Goal: Task Accomplishment & Management: Complete application form

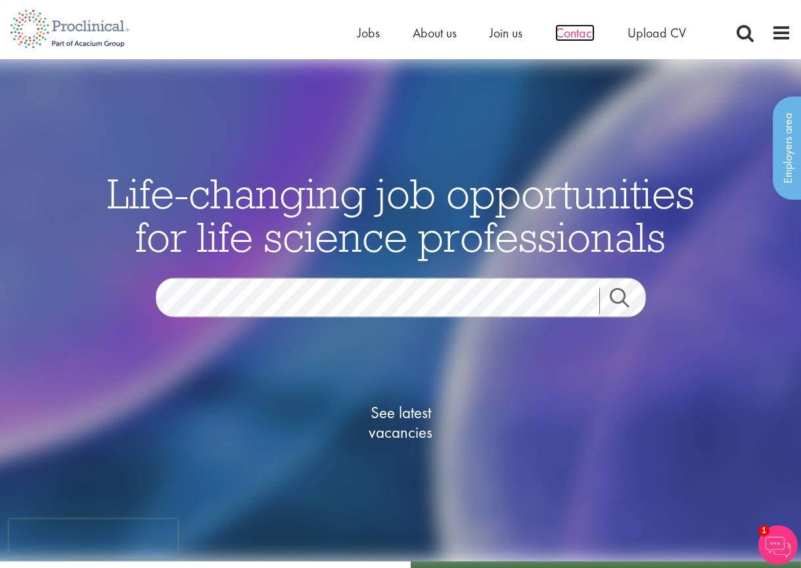
click at [579, 34] on span "Contact" at bounding box center [574, 32] width 39 height 17
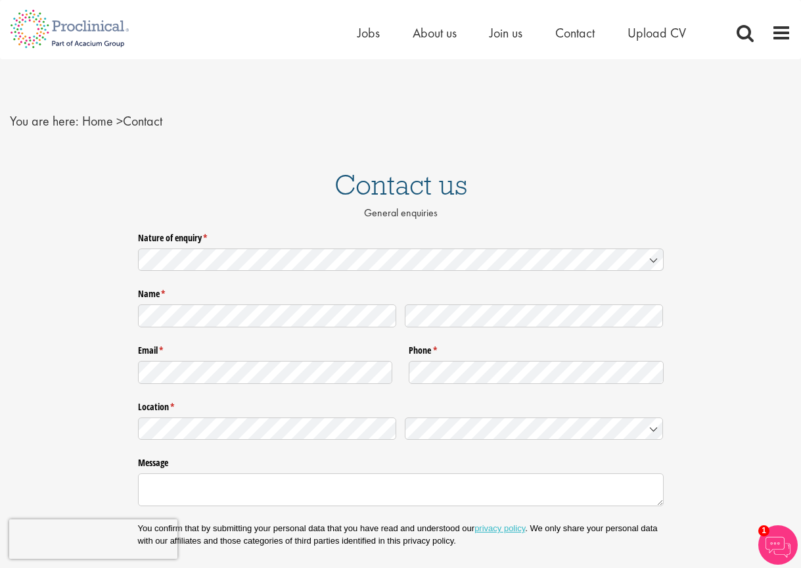
click at [653, 261] on icon at bounding box center [653, 260] width 7 height 3
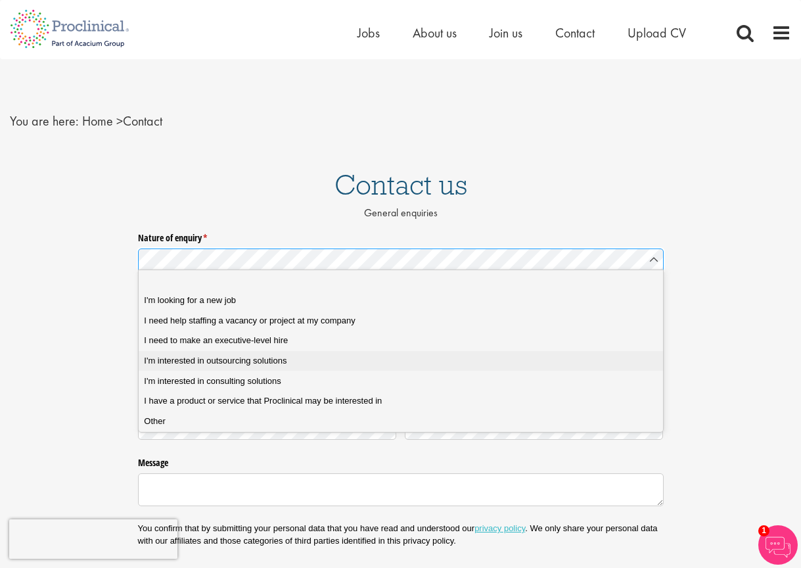
click at [267, 338] on span "I need to make an executive-level hire" at bounding box center [216, 340] width 144 height 12
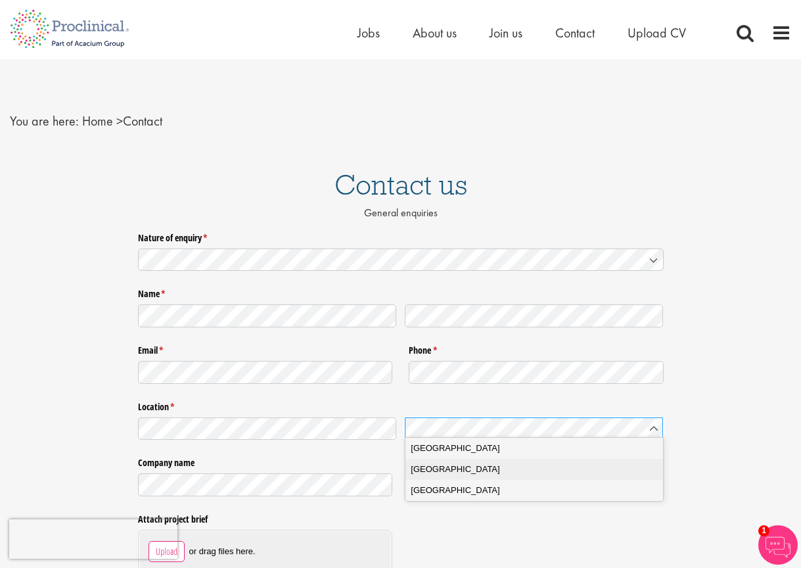
click at [449, 468] on span "[GEOGRAPHIC_DATA]" at bounding box center [455, 468] width 89 height 13
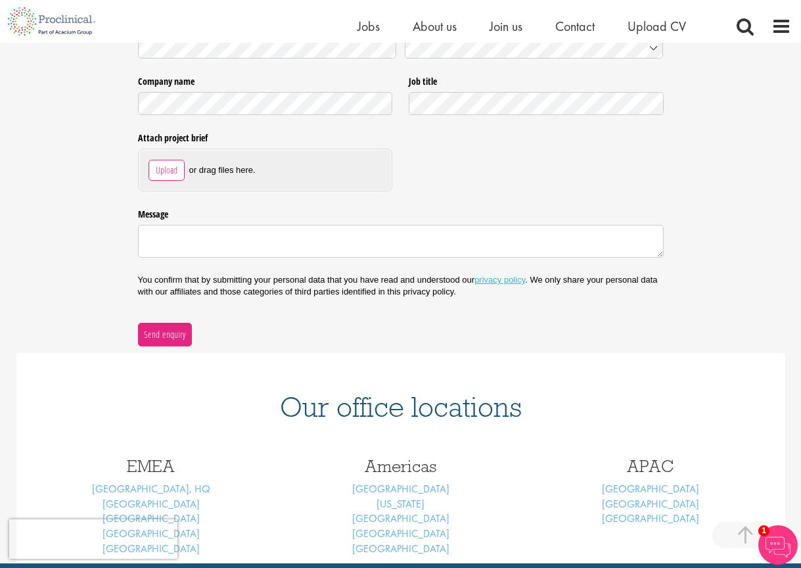
scroll to position [378, 0]
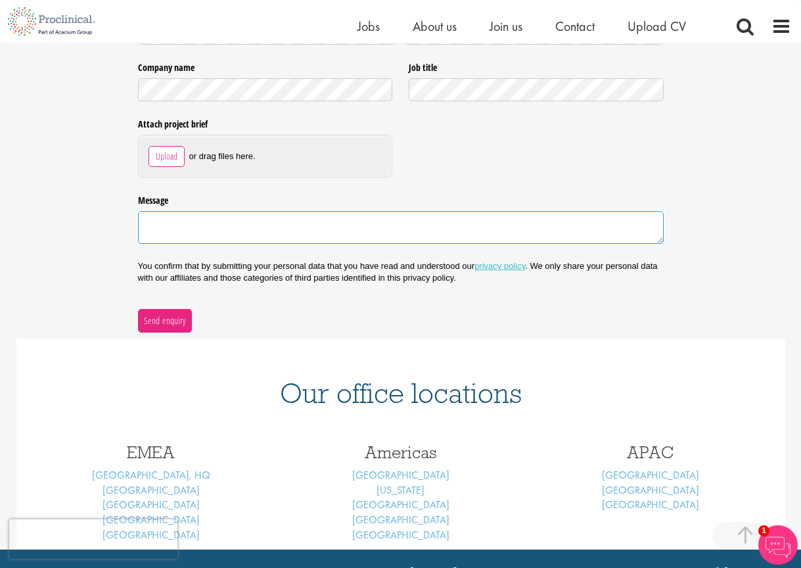
click at [158, 219] on textarea "Message" at bounding box center [401, 227] width 526 height 33
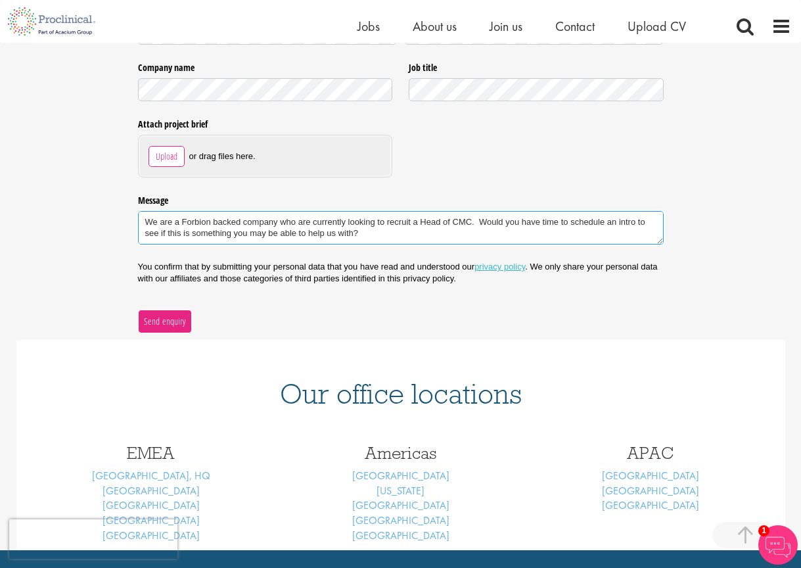
type textarea "We are a Forbion backed company who are currently looking to recruit a Head of …"
click at [169, 314] on span "Send enquiry" at bounding box center [164, 321] width 43 height 14
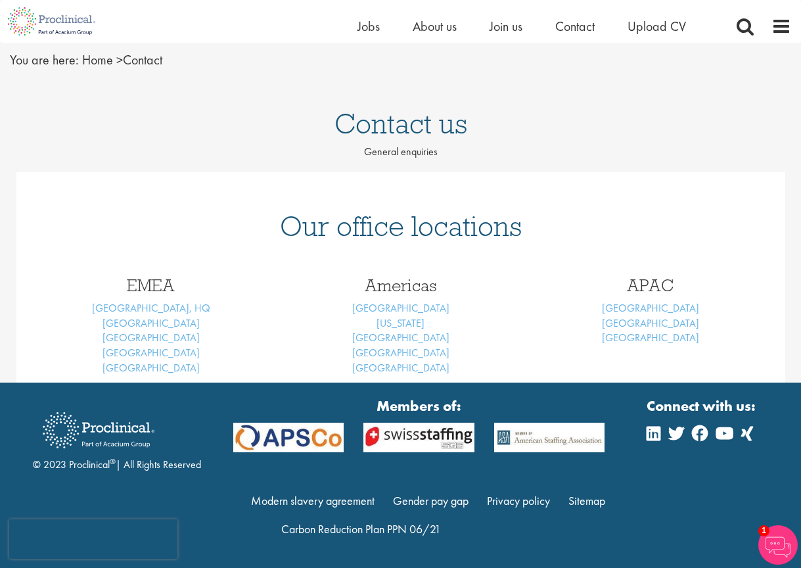
scroll to position [40, 0]
